Goal: Task Accomplishment & Management: Manage account settings

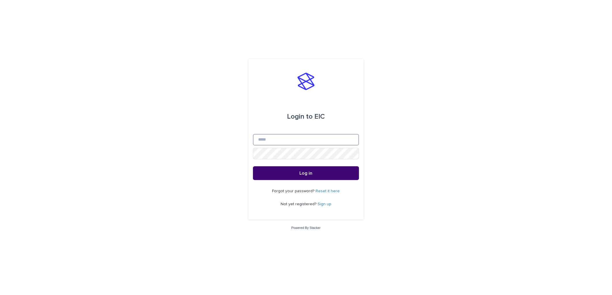
type input "**********"
click at [304, 167] on button "Log in" at bounding box center [306, 173] width 106 height 14
